Goal: Find specific page/section: Find specific page/section

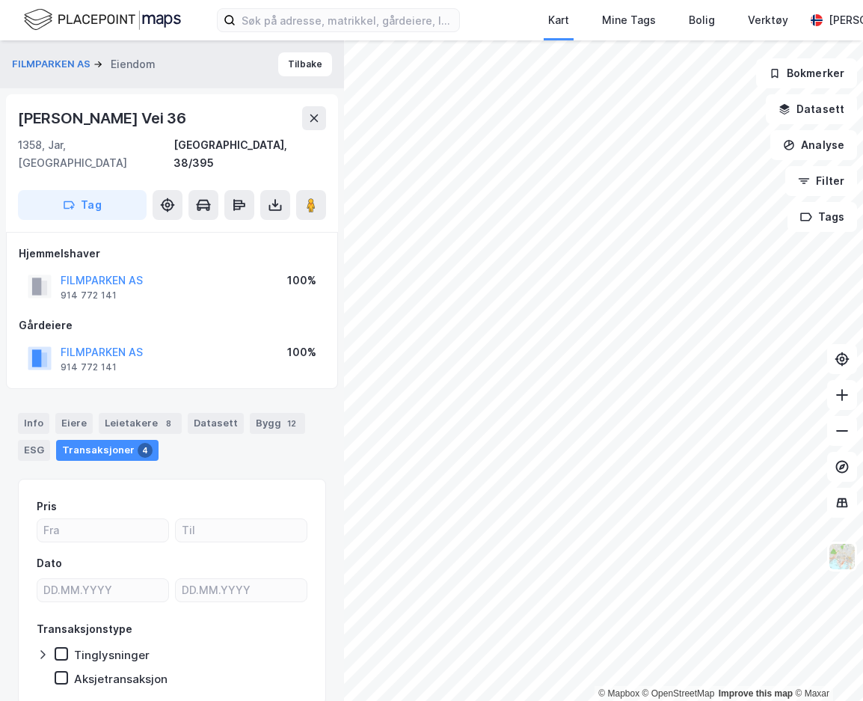
click at [140, 28] on img at bounding box center [102, 20] width 157 height 26
